Goal: Contribute content

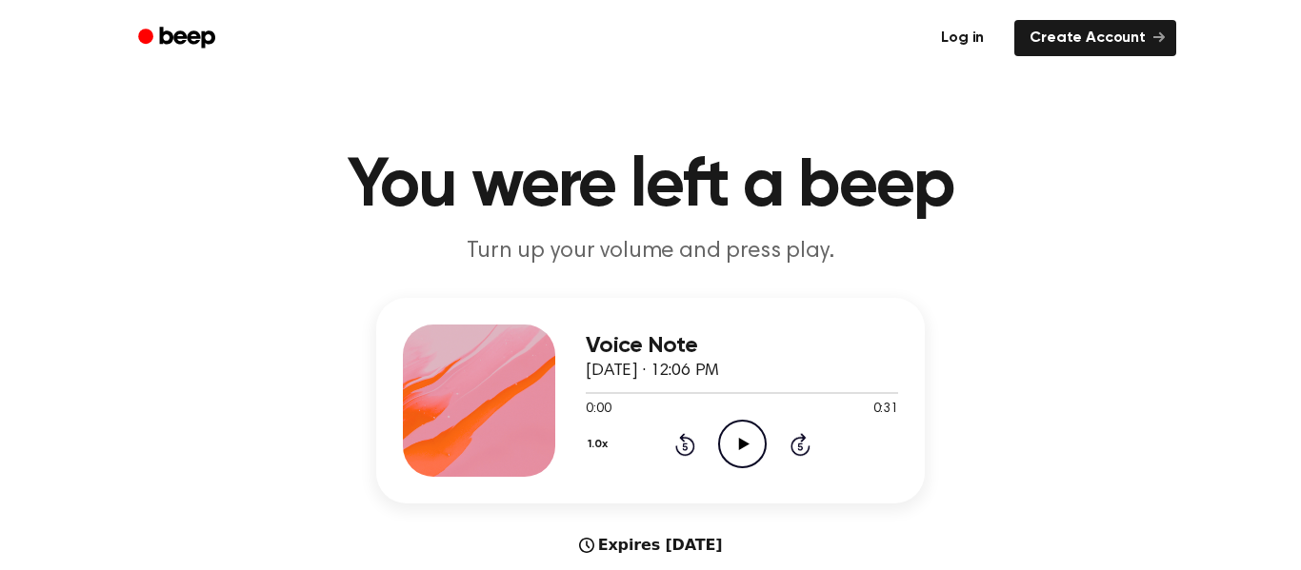
click at [985, 37] on link "Log in" at bounding box center [962, 38] width 81 height 44
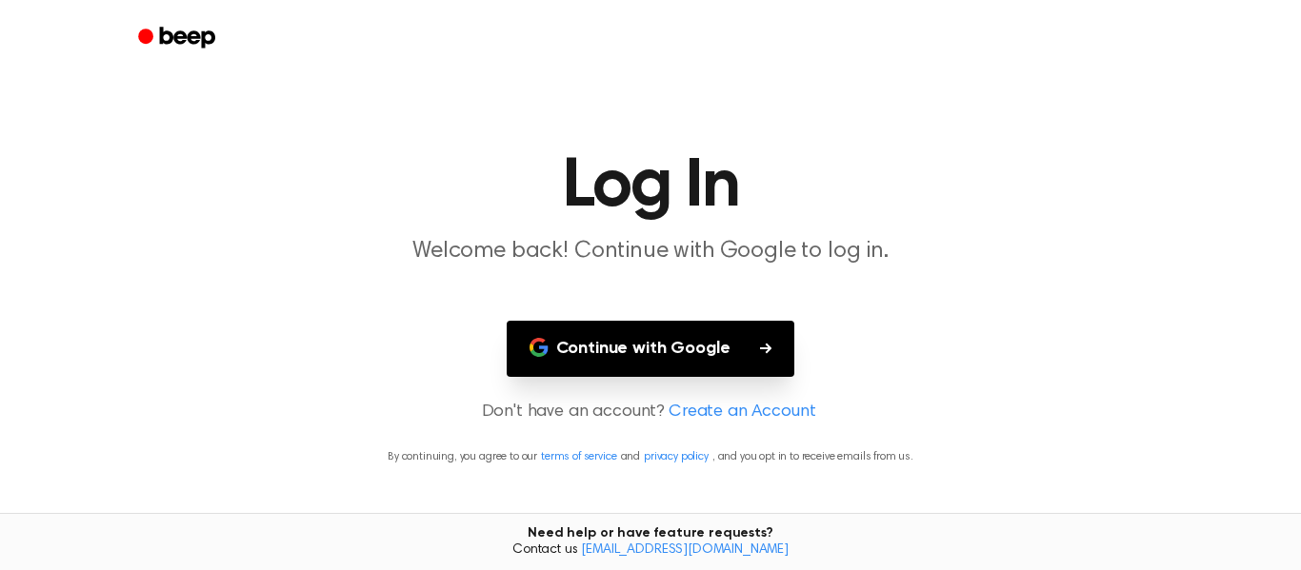
click at [753, 369] on button "Continue with Google" at bounding box center [651, 349] width 289 height 56
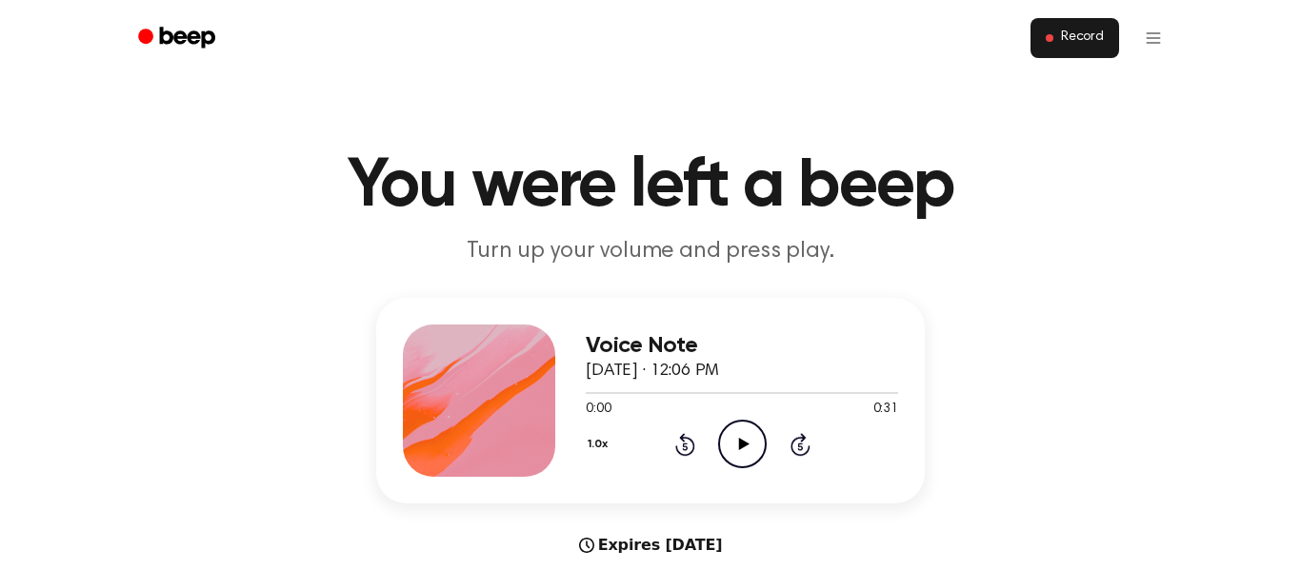
click at [1067, 49] on button "Record" at bounding box center [1074, 38] width 89 height 40
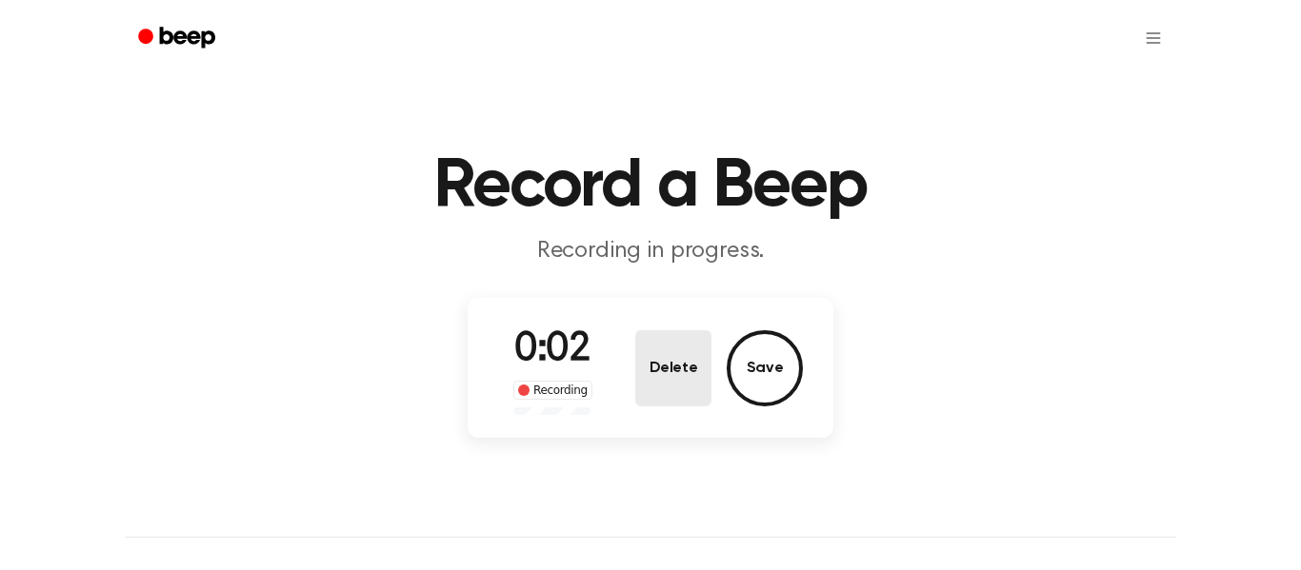
click at [688, 371] on button "Delete" at bounding box center [673, 368] width 76 height 76
